Goal: Task Accomplishment & Management: Manage account settings

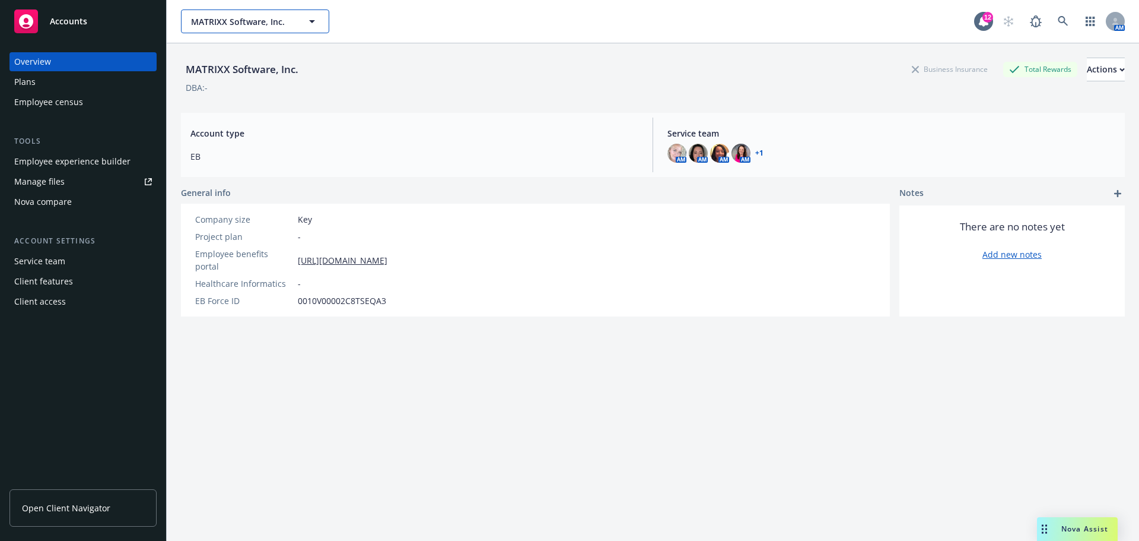
click at [225, 24] on span "MATRIXX Software, Inc." at bounding box center [242, 21] width 103 height 12
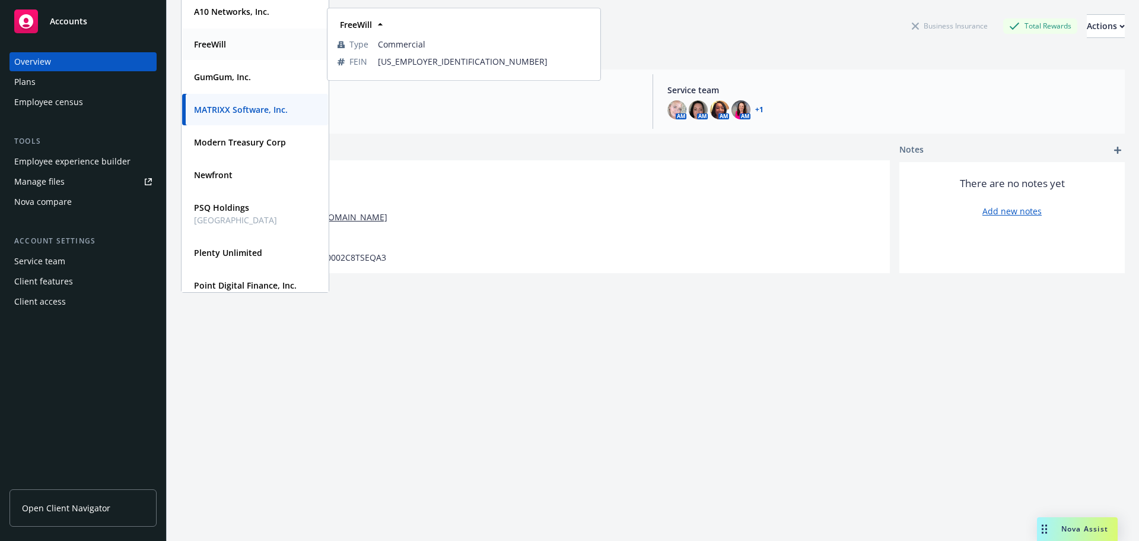
click at [223, 42] on strong "FreeWill" at bounding box center [210, 44] width 32 height 11
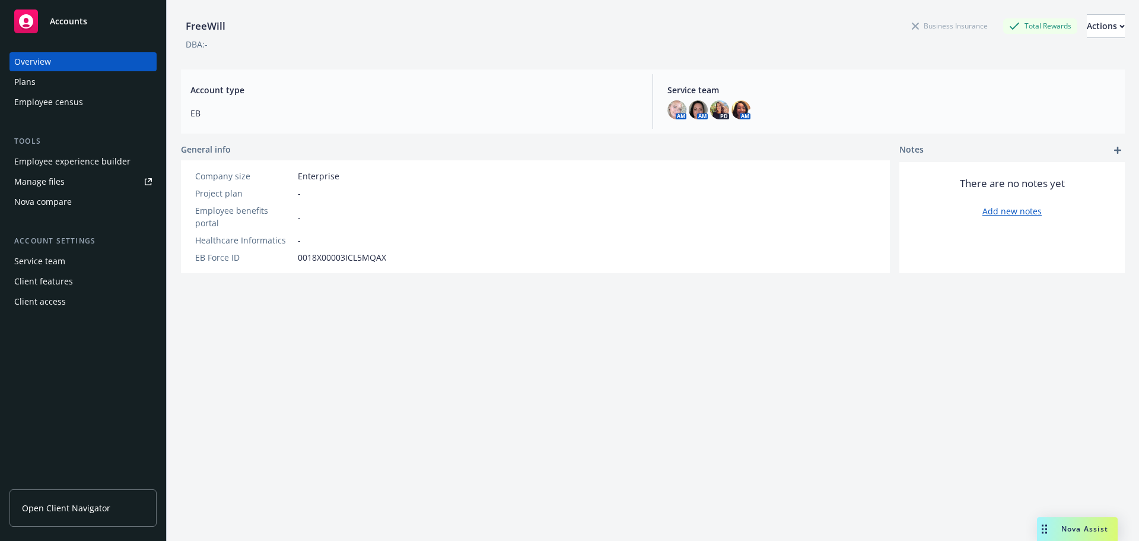
click at [43, 303] on div "Client access" at bounding box center [40, 301] width 52 height 19
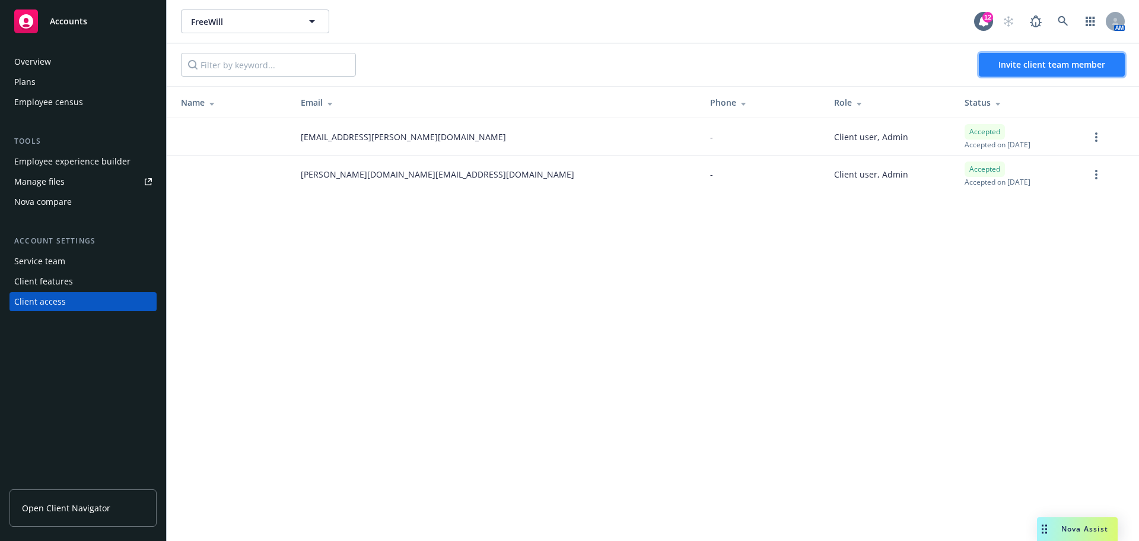
click at [1052, 69] on span "Invite client team member" at bounding box center [1052, 64] width 107 height 11
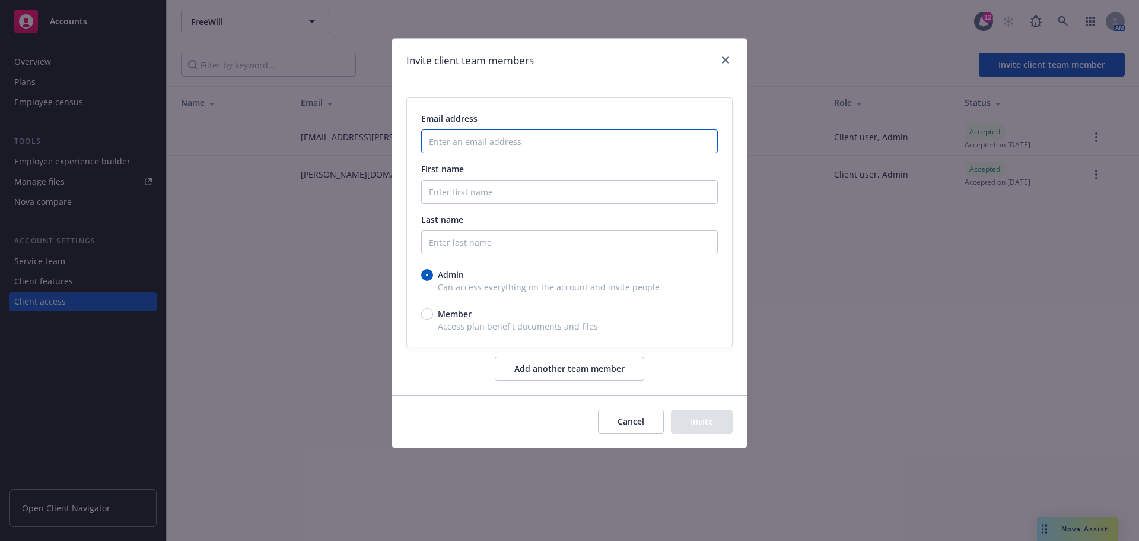
click at [495, 144] on input "Enter an email address" at bounding box center [569, 141] width 297 height 24
paste input "alaina hendershot <alaina@freewill.com>"
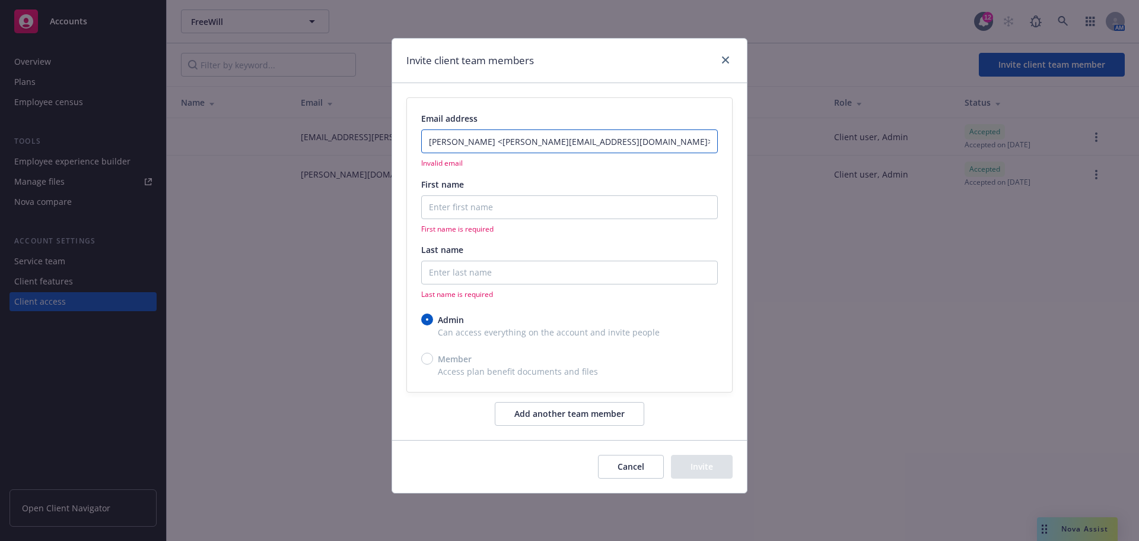
click at [505, 142] on input "alaina hendershot <alaina@freewill.com>" at bounding box center [569, 141] width 297 height 24
click at [519, 143] on input "alaina@freewill.com>" at bounding box center [569, 141] width 297 height 24
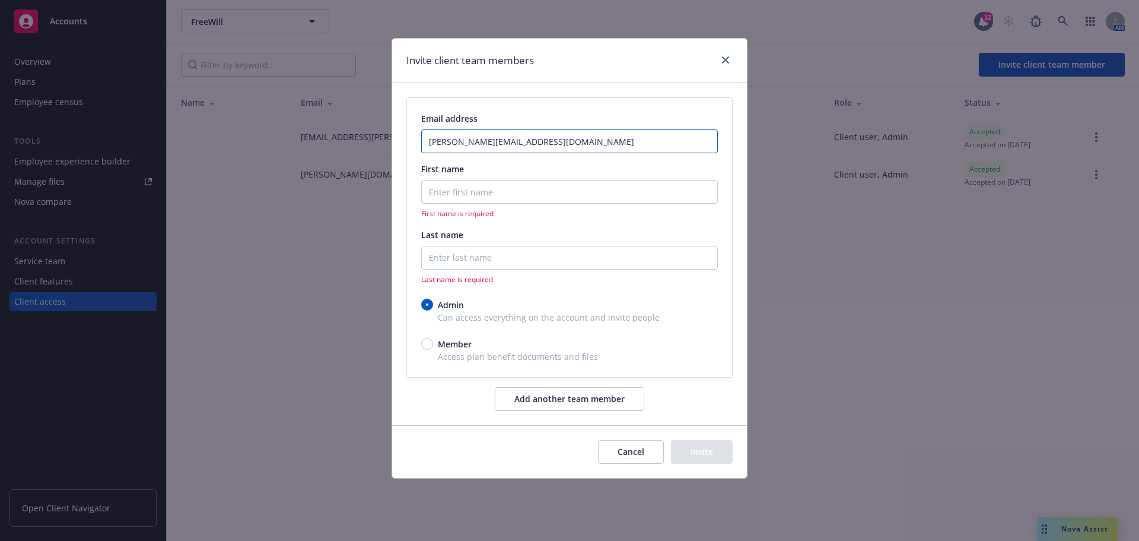
type input "alaina@freewill.com"
click at [484, 188] on input "First name" at bounding box center [569, 192] width 297 height 24
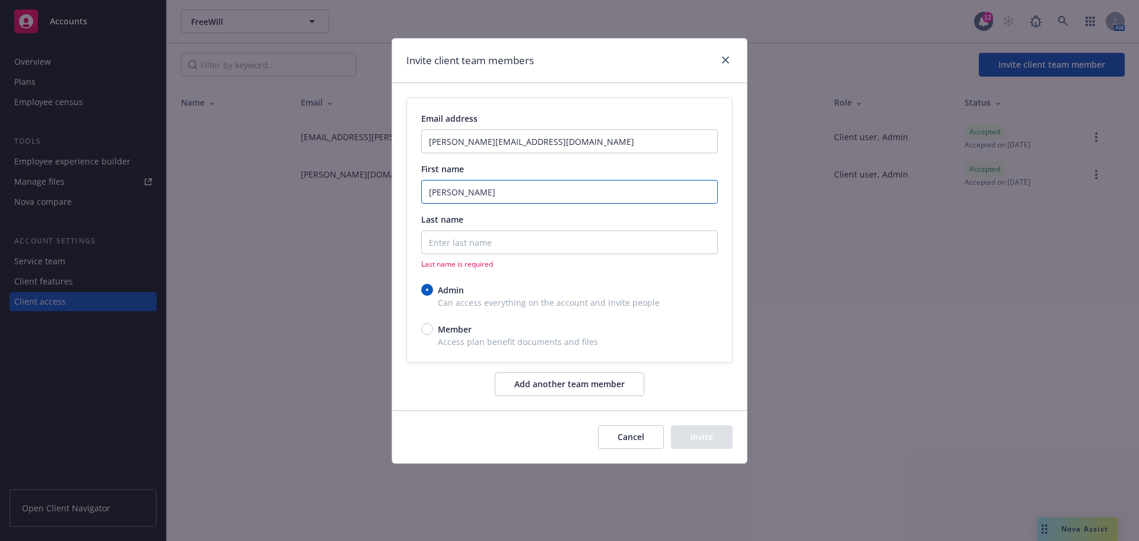
type input "Alaina"
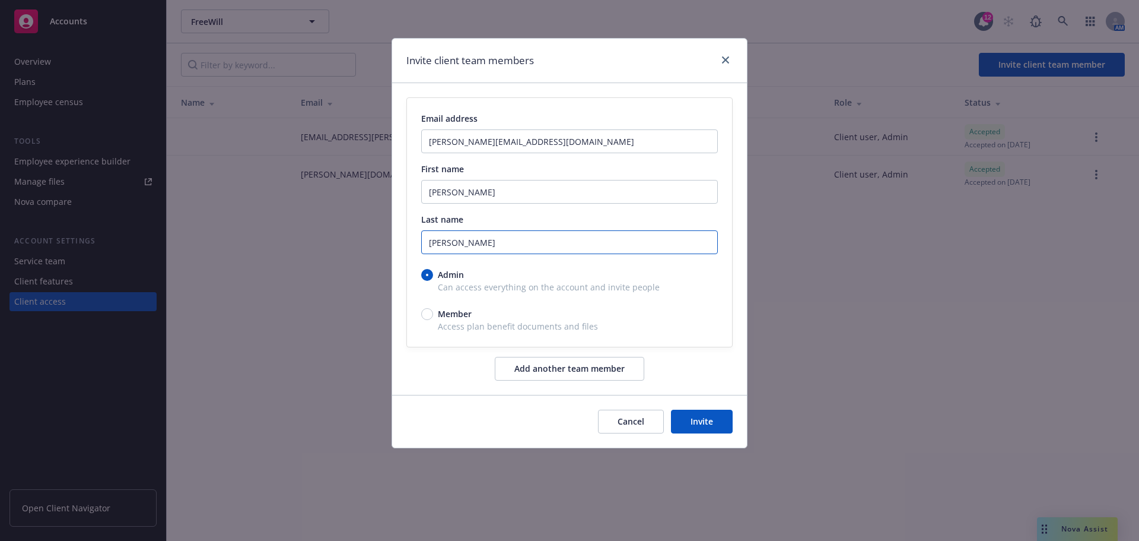
type input "Hendershot"
click at [711, 424] on button "Invite" at bounding box center [702, 421] width 62 height 24
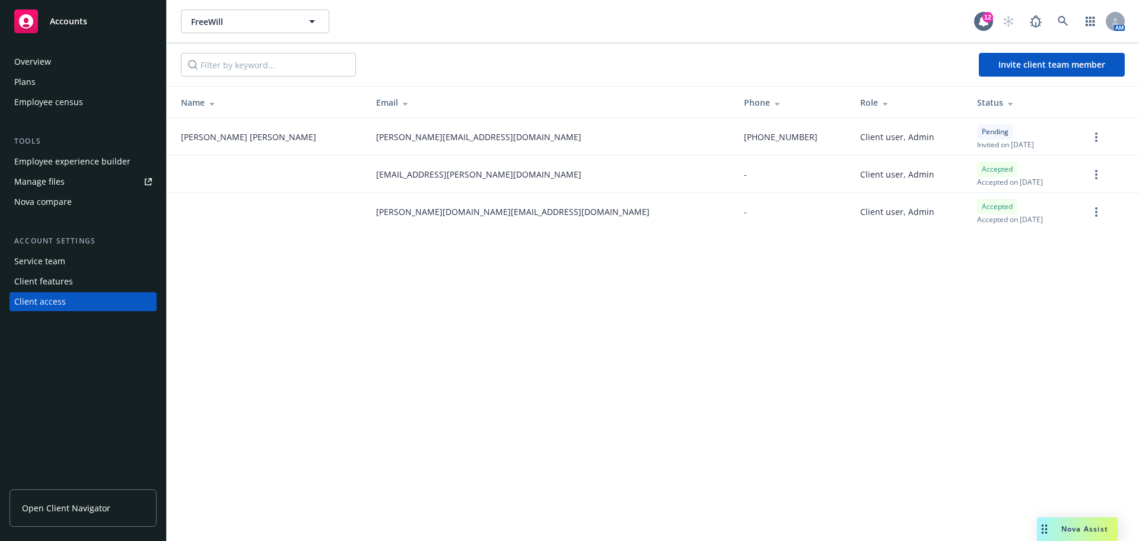
drag, startPoint x: 47, startPoint y: 516, endPoint x: 101, endPoint y: 539, distance: 58.4
click at [47, 516] on link "Open Client Navigator" at bounding box center [82, 507] width 147 height 37
click at [49, 183] on div "Manage files" at bounding box center [39, 181] width 50 height 19
click at [52, 158] on div "Employee experience builder" at bounding box center [72, 161] width 116 height 19
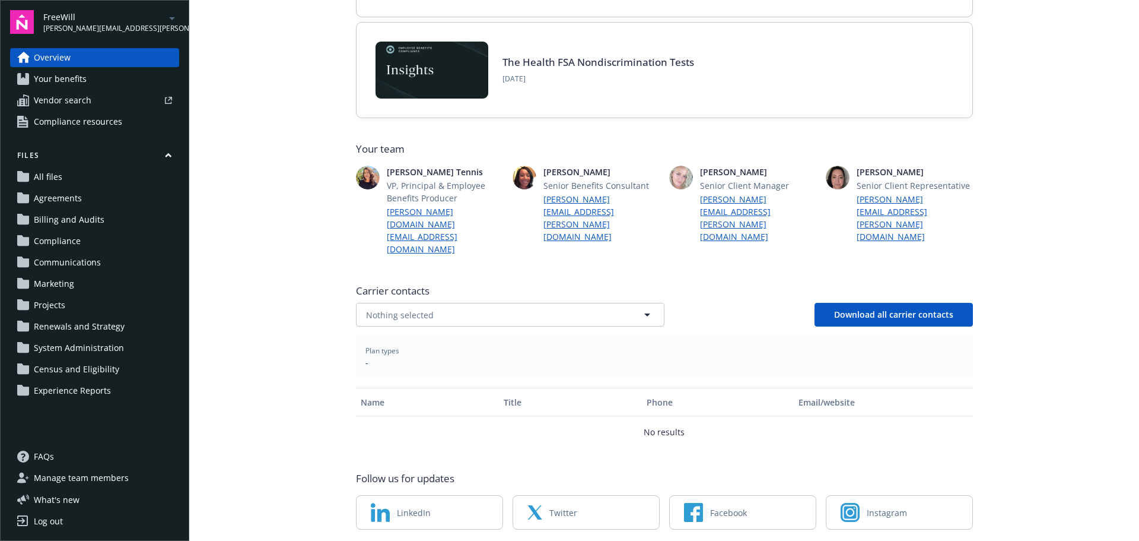
scroll to position [194, 0]
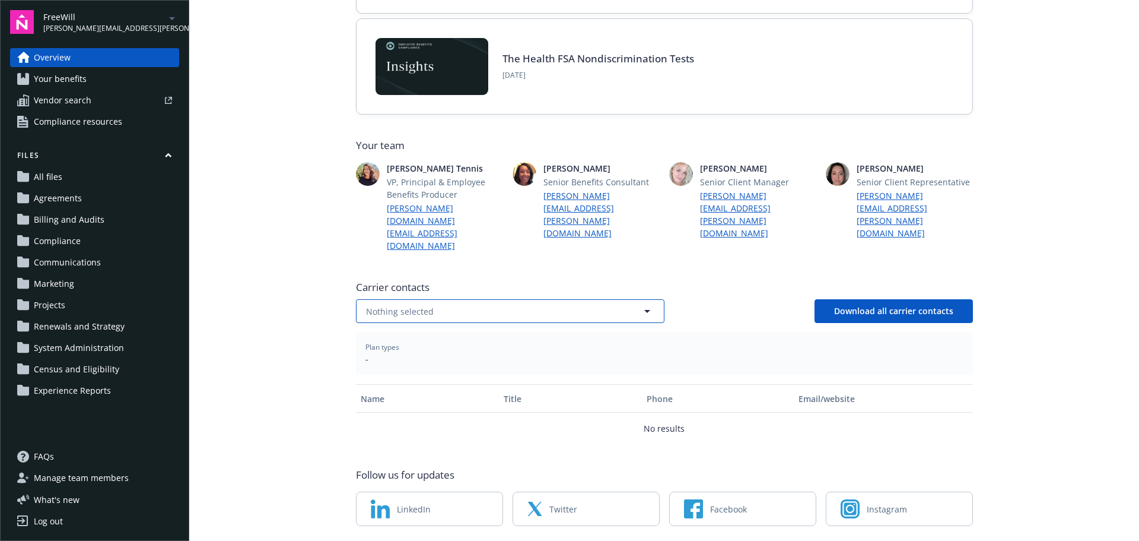
click at [481, 299] on button "Nothing selected" at bounding box center [510, 311] width 309 height 24
click at [260, 262] on main "Welcome to Navigator Newfront news View all news 2026 Health FSA Limit Increase…" at bounding box center [664, 270] width 950 height 541
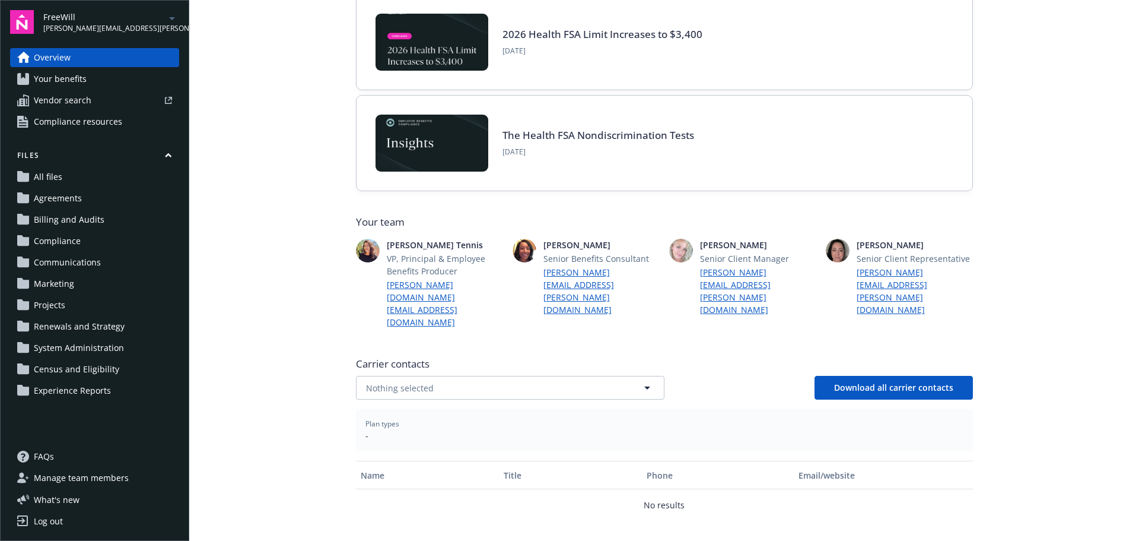
scroll to position [0, 0]
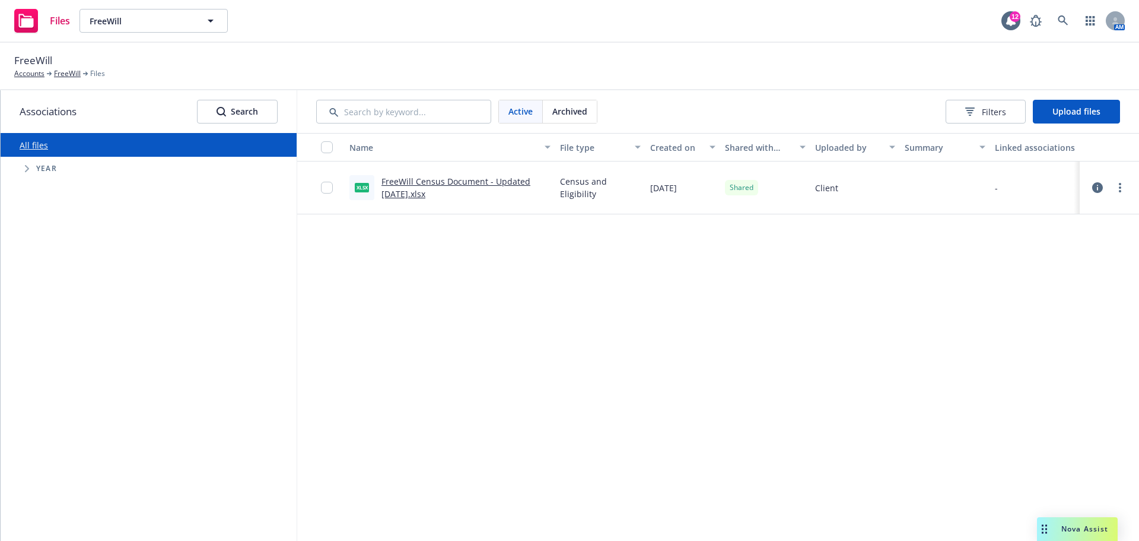
drag, startPoint x: 449, startPoint y: 180, endPoint x: 405, endPoint y: 184, distance: 43.5
click at [405, 184] on link "FreeWill Census Document - Updated 10.14.2025.xlsx" at bounding box center [456, 188] width 149 height 24
